Goal: Task Accomplishment & Management: Manage account settings

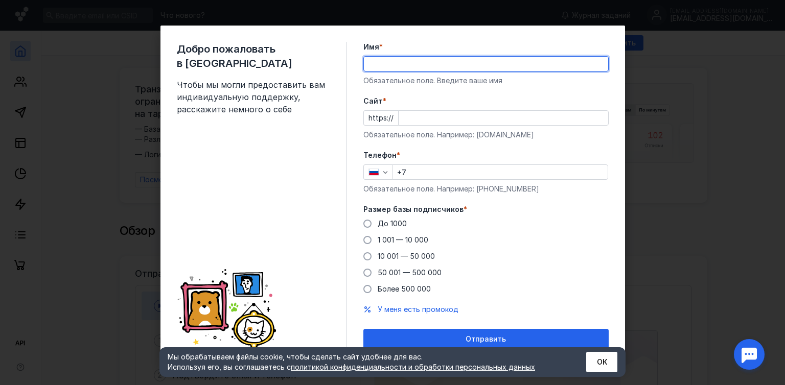
click at [437, 65] on input "Имя *" at bounding box center [486, 64] width 244 height 14
type input "[PERSON_NAME]"
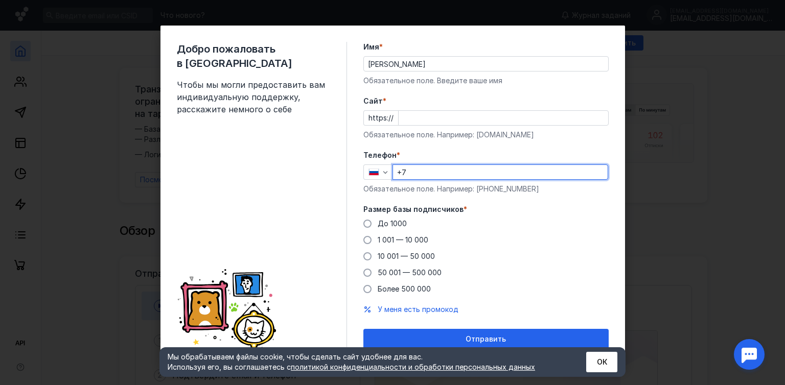
click at [429, 173] on input "+7" at bounding box center [500, 172] width 215 height 14
type input "[PHONE_NUMBER]"
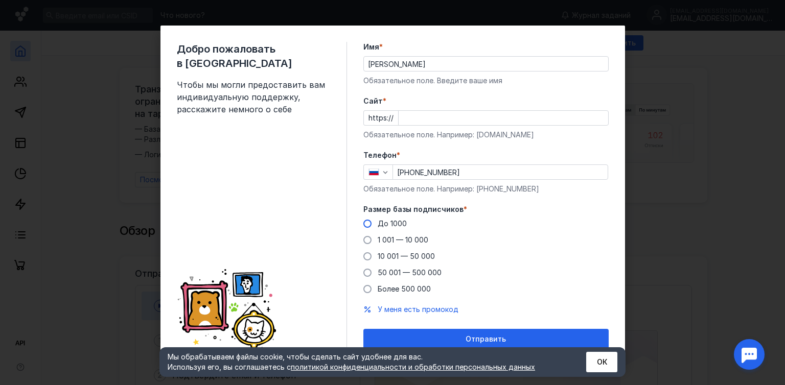
click at [378, 226] on span "До 1000" at bounding box center [392, 223] width 29 height 9
click at [0, 0] on input "До 1000" at bounding box center [0, 0] width 0 height 0
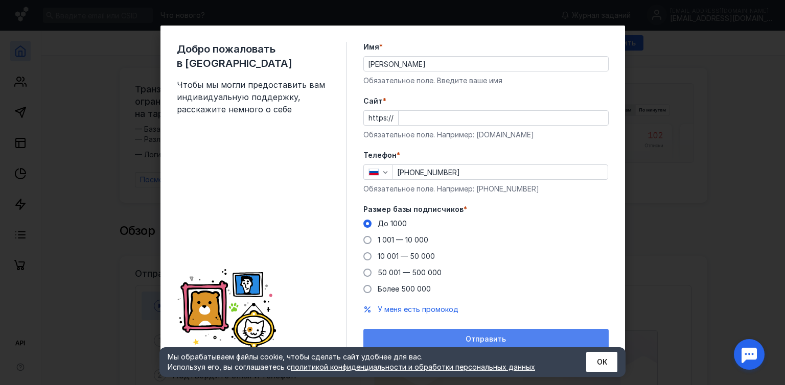
click at [440, 338] on div "Отправить" at bounding box center [485, 339] width 235 height 9
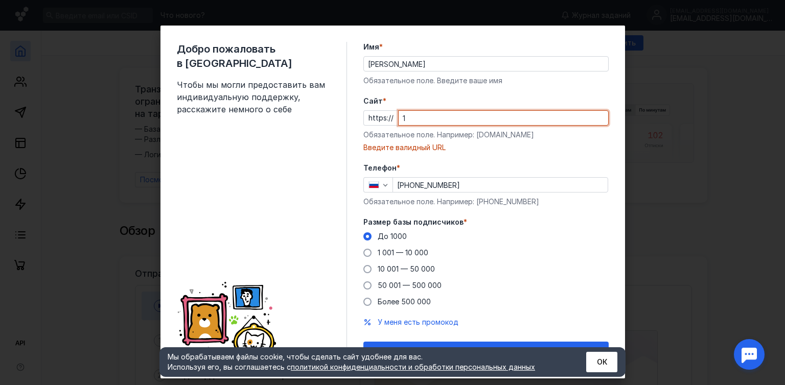
click at [446, 113] on input "1" at bounding box center [504, 118] width 210 height 14
type input "1"
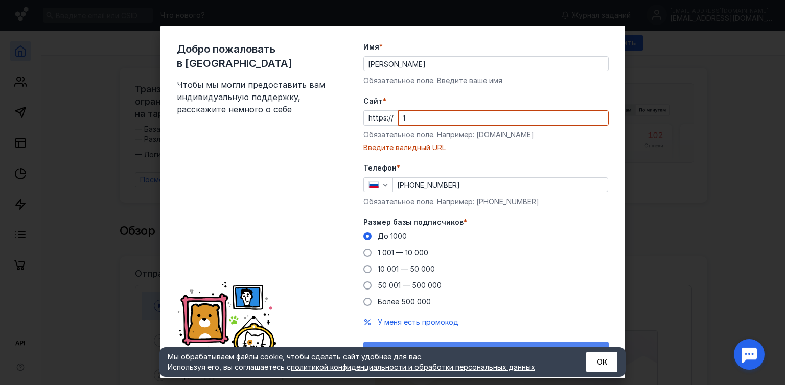
click at [393, 342] on div "Отправить" at bounding box center [485, 352] width 245 height 20
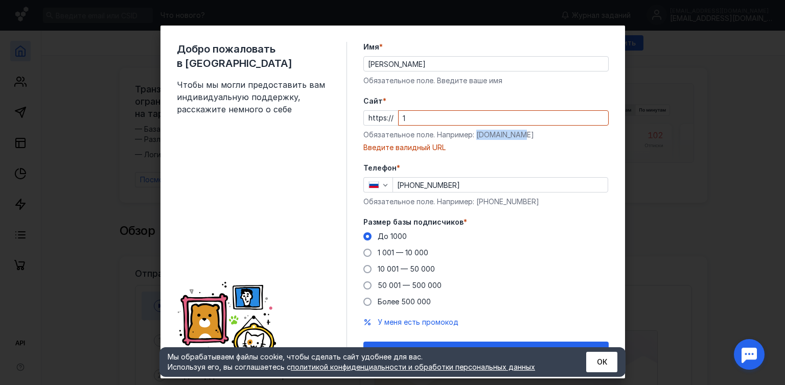
drag, startPoint x: 472, startPoint y: 134, endPoint x: 517, endPoint y: 134, distance: 45.5
click at [517, 134] on div "Обязательное поле. Например: [DOMAIN_NAME]" at bounding box center [485, 135] width 245 height 10
copy div "[DOMAIN_NAME]"
click at [418, 120] on input "1" at bounding box center [504, 118] width 210 height 14
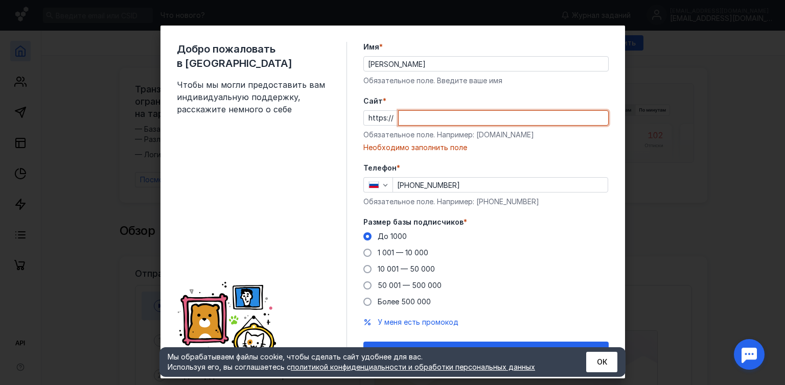
paste input "[DOMAIN_NAME]"
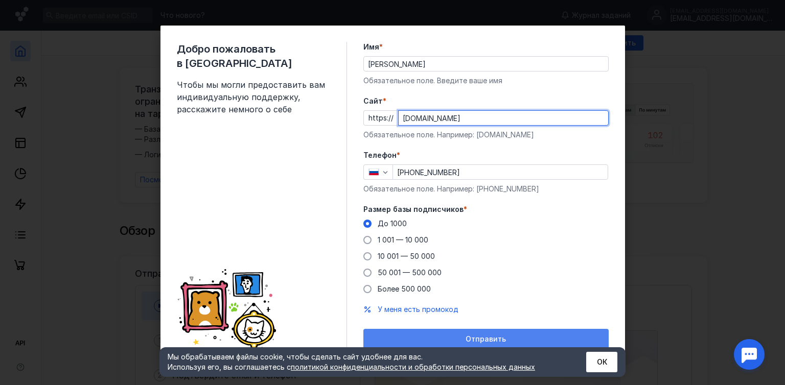
type input "[DOMAIN_NAME]"
click at [448, 333] on div "Отправить" at bounding box center [485, 339] width 245 height 20
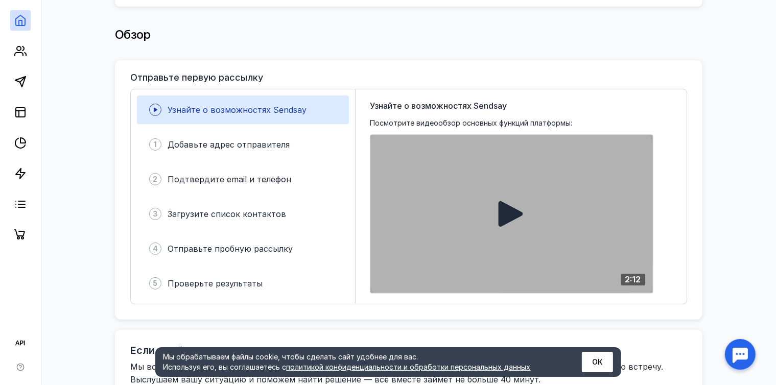
scroll to position [197, 0]
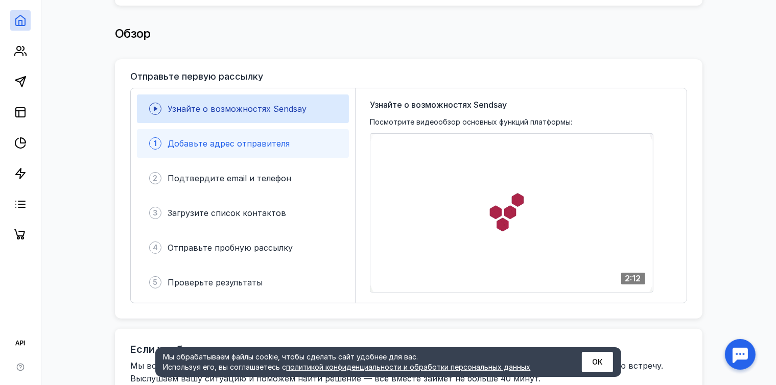
click at [272, 137] on div "Добавьте адрес отправителя" at bounding box center [229, 143] width 122 height 12
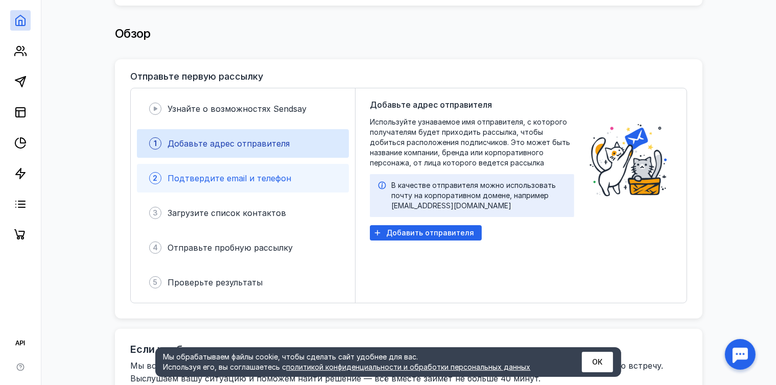
click at [263, 179] on span "Подтвердите email и телефон" at bounding box center [230, 178] width 124 height 10
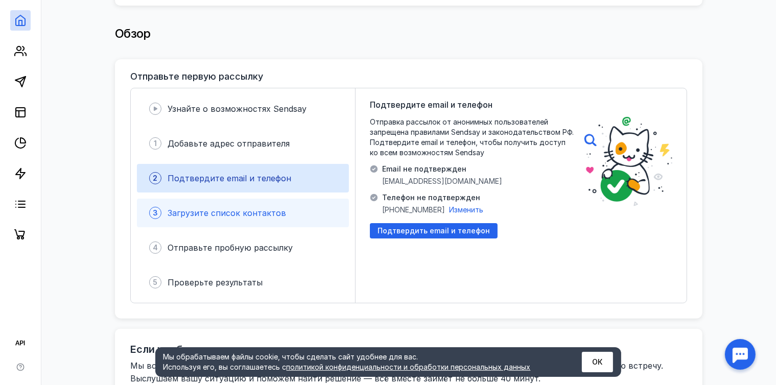
click at [256, 211] on span "Загрузите список контактов" at bounding box center [227, 213] width 119 height 10
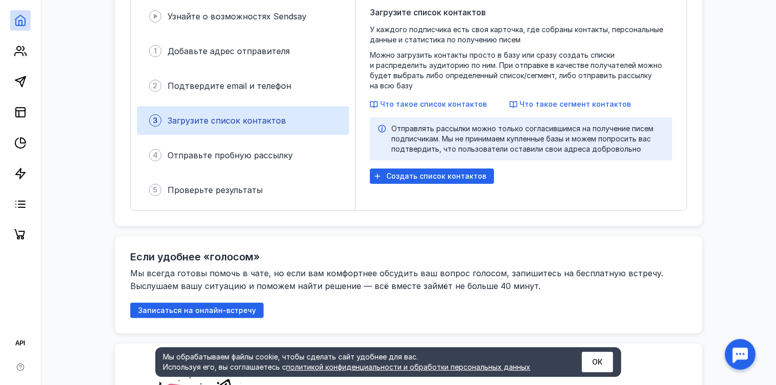
scroll to position [290, 0]
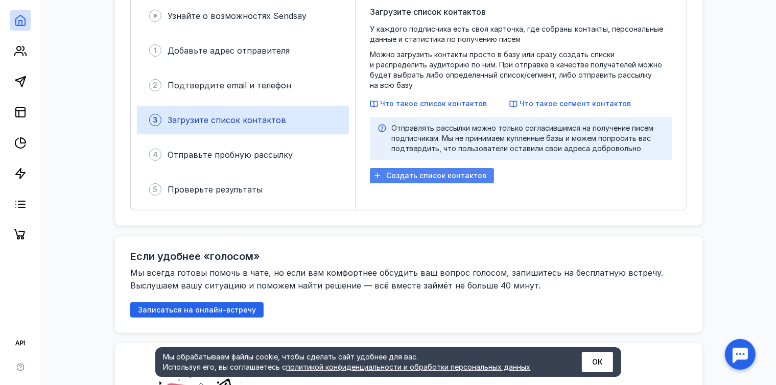
click at [430, 171] on div "Создать список контактов" at bounding box center [432, 175] width 124 height 15
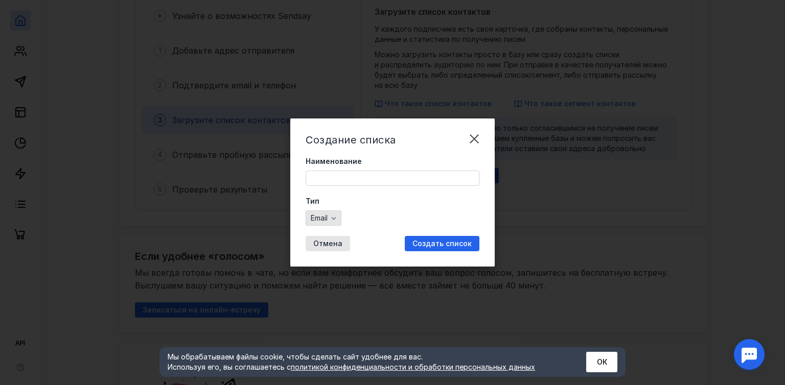
click at [331, 224] on div "Email" at bounding box center [324, 218] width 36 height 15
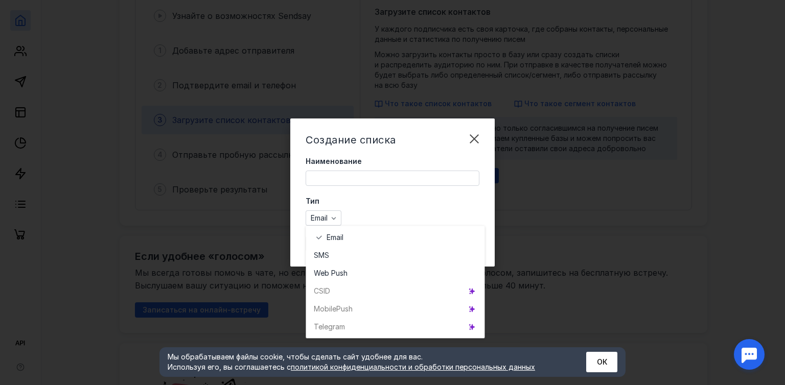
click at [352, 332] on div "Telegr am" at bounding box center [395, 327] width 179 height 18
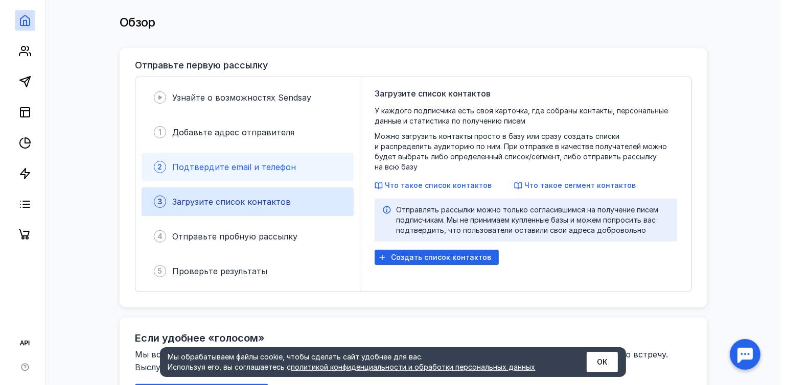
scroll to position [188, 0]
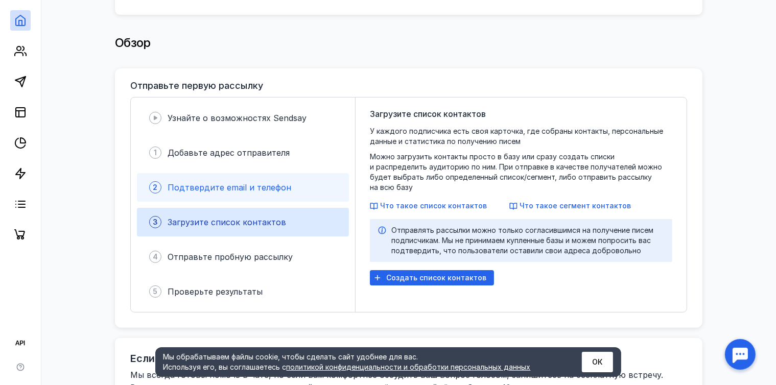
click at [224, 182] on span "Подтвердите email и телефон" at bounding box center [230, 187] width 124 height 10
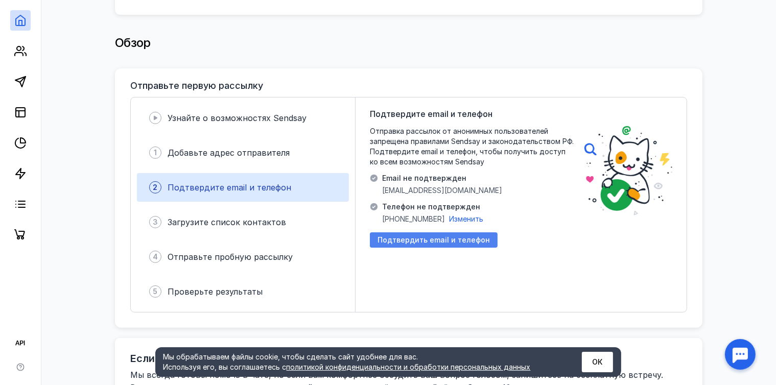
click at [433, 240] on span "Подтвердить email и телефон" at bounding box center [434, 240] width 112 height 9
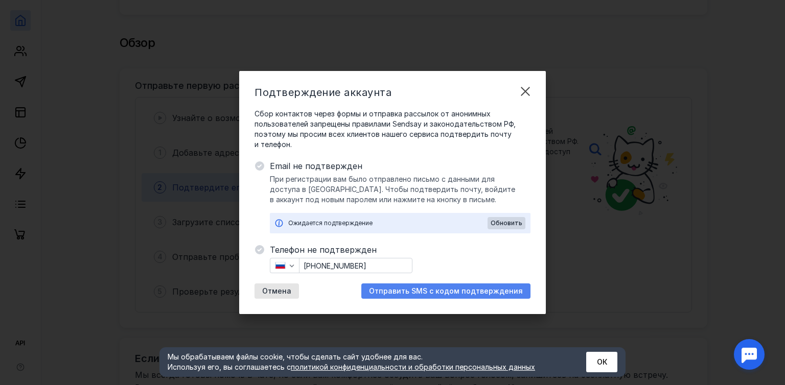
click at [429, 290] on span "Отправить SMS с кодом подтверждения" at bounding box center [446, 291] width 154 height 9
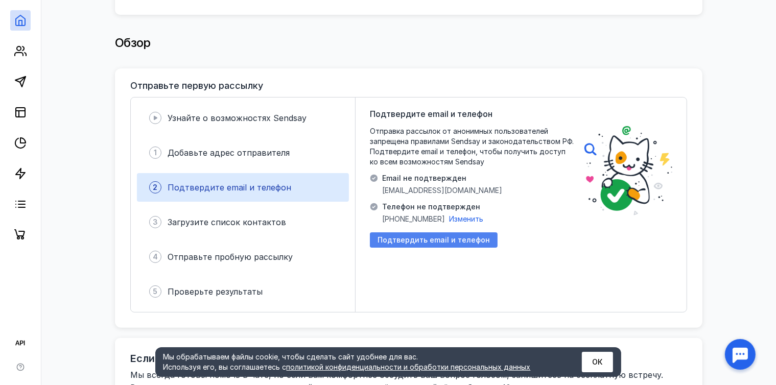
click at [458, 237] on span "Подтвердить email и телефон" at bounding box center [434, 240] width 112 height 9
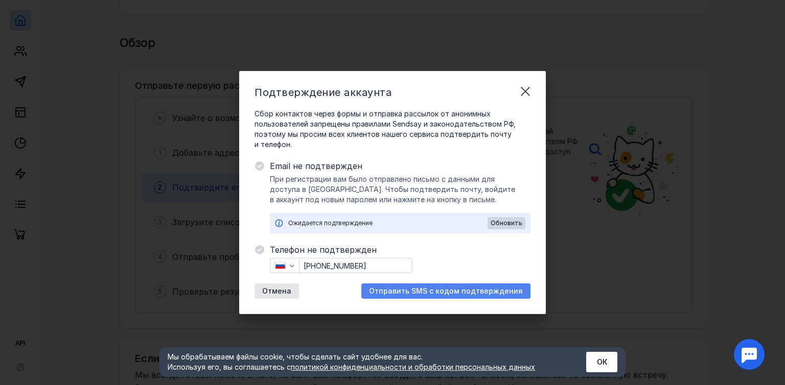
click at [454, 291] on span "Отправить SMS с кодом подтверждения" at bounding box center [446, 291] width 154 height 9
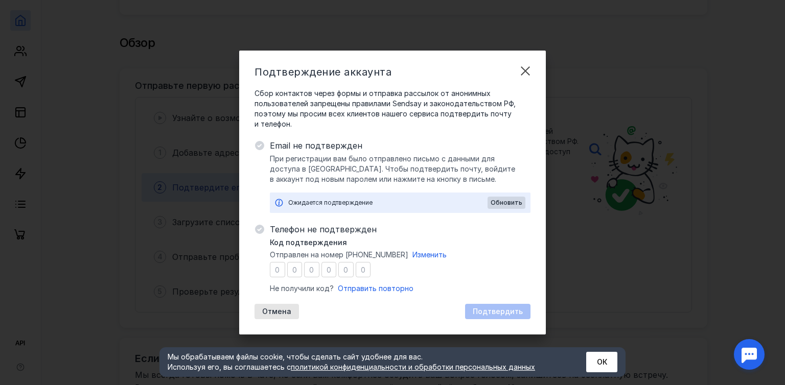
type input "6"
type input "8"
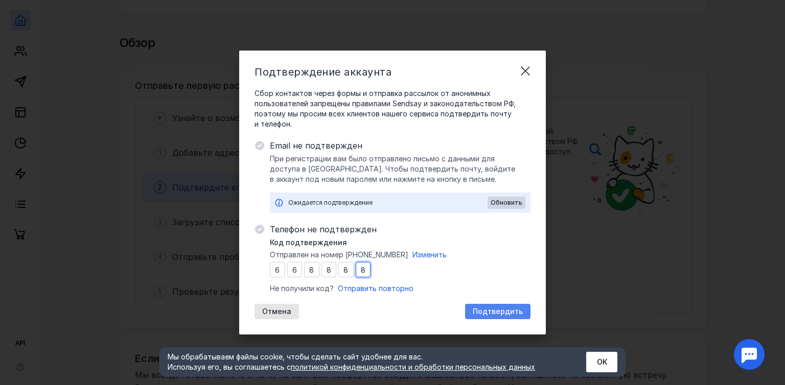
type input "8"
click at [489, 315] on span "Подтвердить" at bounding box center [498, 312] width 50 height 9
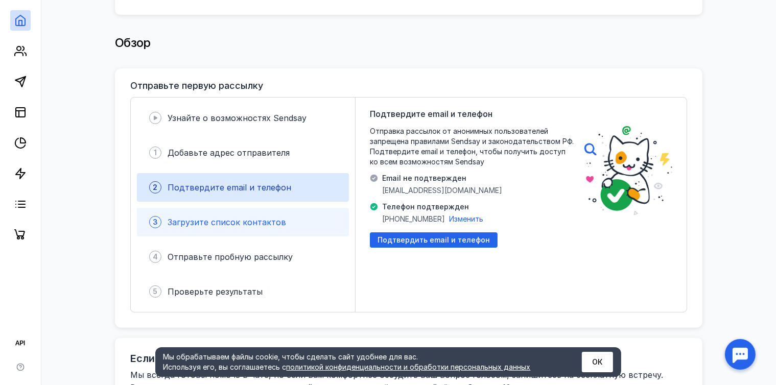
click at [241, 220] on span "Загрузите список контактов" at bounding box center [227, 222] width 119 height 10
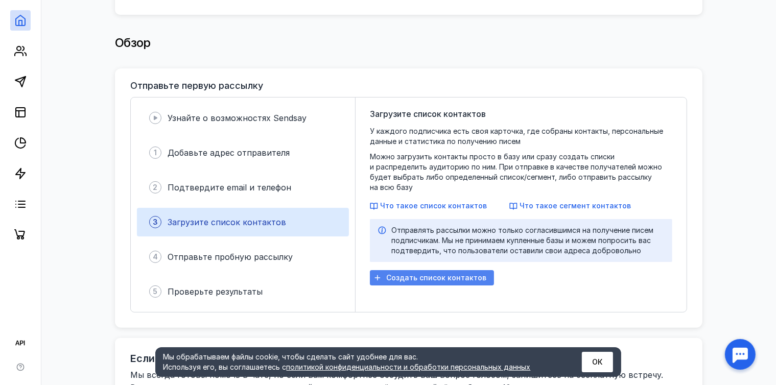
click at [397, 274] on span "Создать список контактов" at bounding box center [436, 278] width 100 height 9
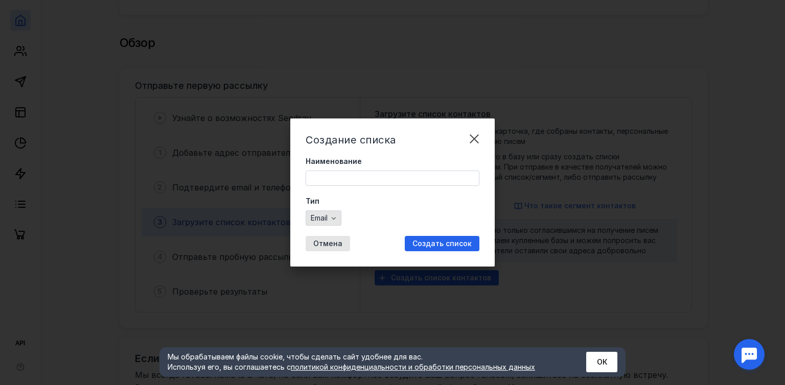
click at [333, 217] on icon "button" at bounding box center [334, 218] width 8 height 8
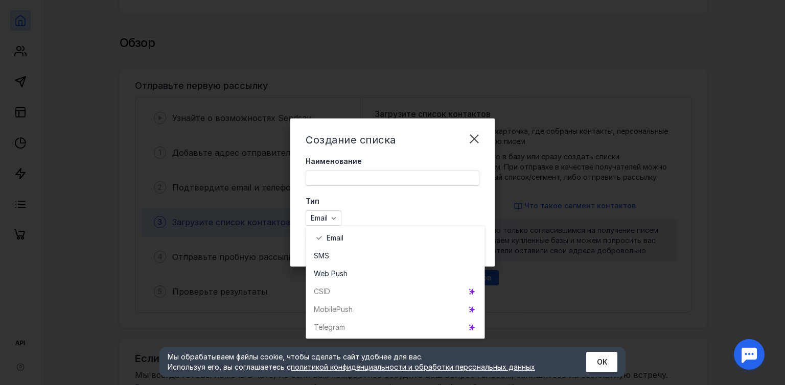
click at [363, 328] on div "Telegr am" at bounding box center [395, 327] width 179 height 18
click at [470, 324] on icon "grid" at bounding box center [471, 327] width 7 height 7
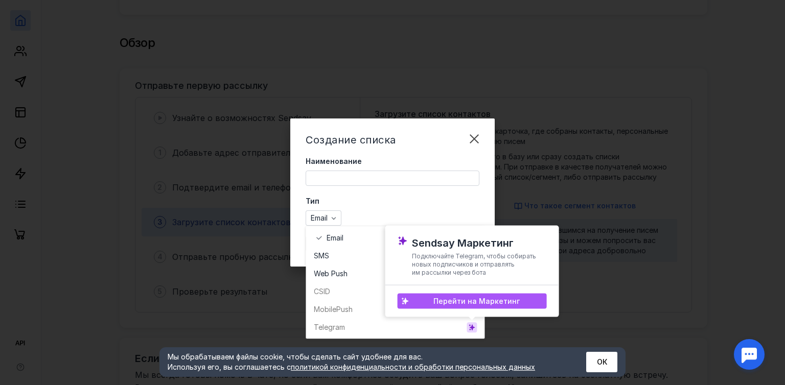
click at [464, 297] on span "Перейти на Маркетинг" at bounding box center [476, 301] width 86 height 9
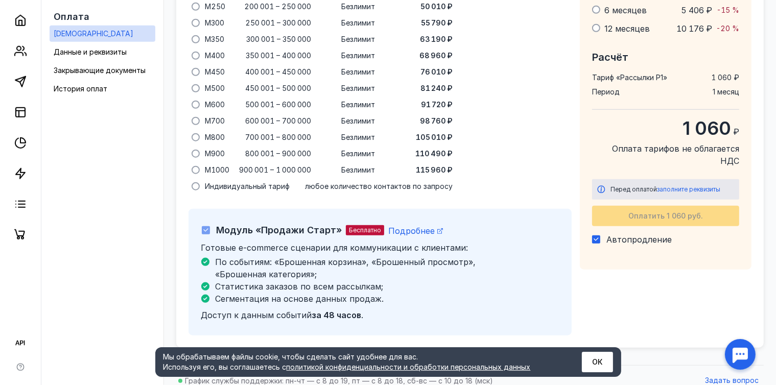
scroll to position [964, 0]
click at [603, 235] on label "Автопродление" at bounding box center [632, 240] width 80 height 10
click at [599, 235] on input "Автопродление" at bounding box center [595, 238] width 7 height 7
checkbox input "false"
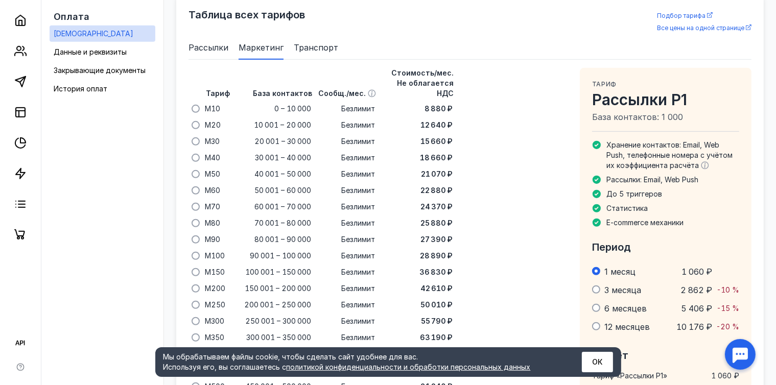
scroll to position [665, 0]
click at [72, 54] on span "Данные и реквизиты" at bounding box center [90, 52] width 73 height 9
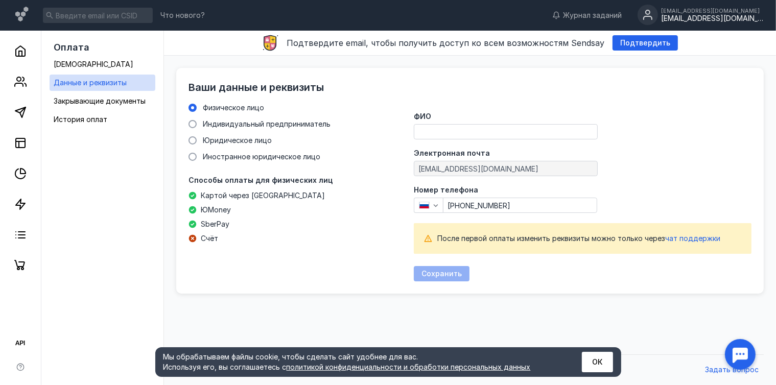
click at [530, 196] on div "Номер телефона [PHONE_NUMBER]" at bounding box center [583, 200] width 338 height 27
click at [537, 204] on input "[PHONE_NUMBER]" at bounding box center [520, 205] width 153 height 14
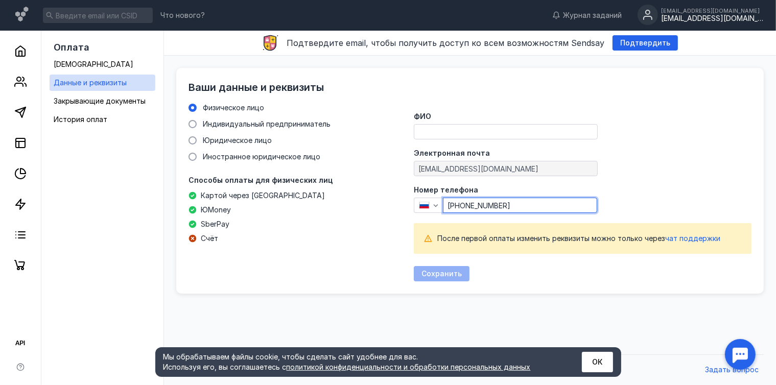
type input "[PHONE_NUMBER]"
click at [696, 9] on div "[EMAIL_ADDRESS][DOMAIN_NAME]" at bounding box center [712, 11] width 102 height 6
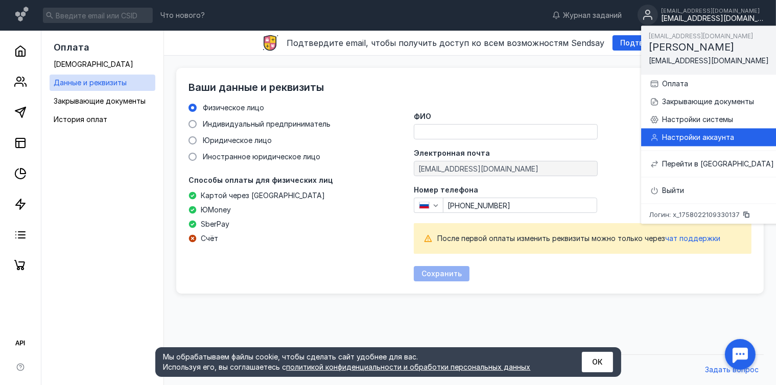
click at [688, 142] on div "Настройки аккаунта" at bounding box center [718, 137] width 112 height 10
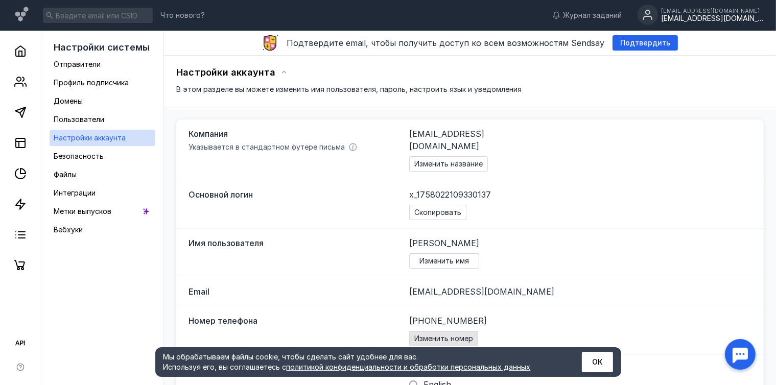
click at [428, 335] on span "Изменить номер" at bounding box center [443, 339] width 59 height 9
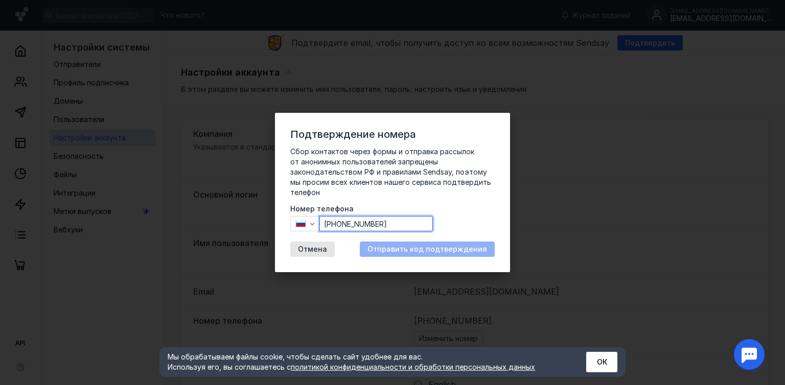
click at [403, 223] on input "[PHONE_NUMBER]" at bounding box center [376, 224] width 112 height 14
type input "+7"
click at [321, 251] on span "Отмена" at bounding box center [312, 249] width 29 height 9
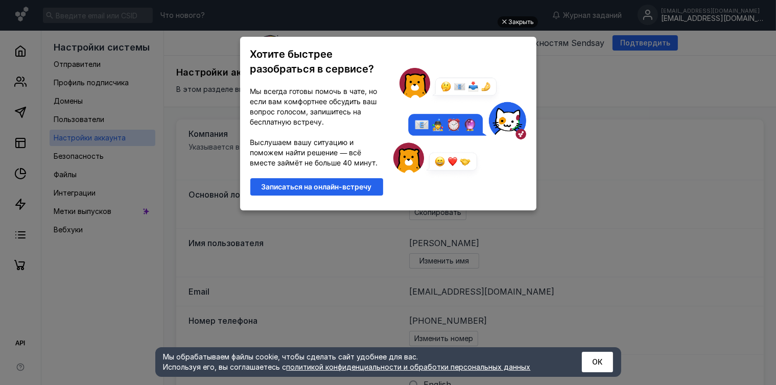
click at [531, 23] on div "Закрыть" at bounding box center [522, 21] width 26 height 11
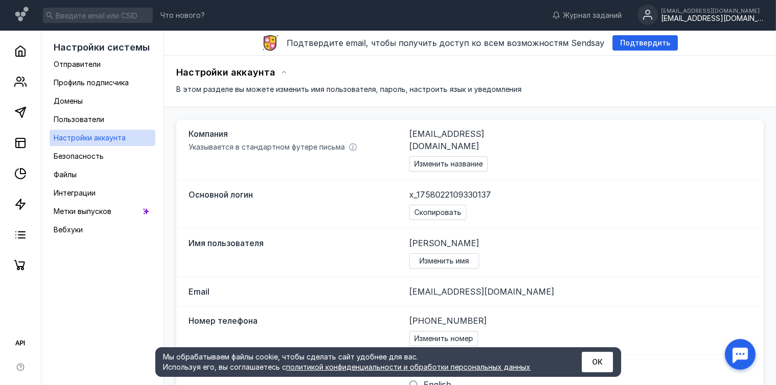
click at [694, 19] on div "[EMAIL_ADDRESS][DOMAIN_NAME]" at bounding box center [712, 18] width 102 height 9
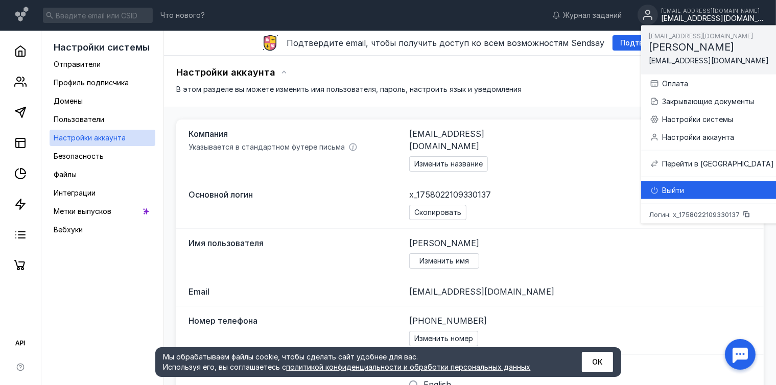
click at [670, 187] on div "Выйти" at bounding box center [718, 190] width 112 height 10
